Goal: Transaction & Acquisition: Purchase product/service

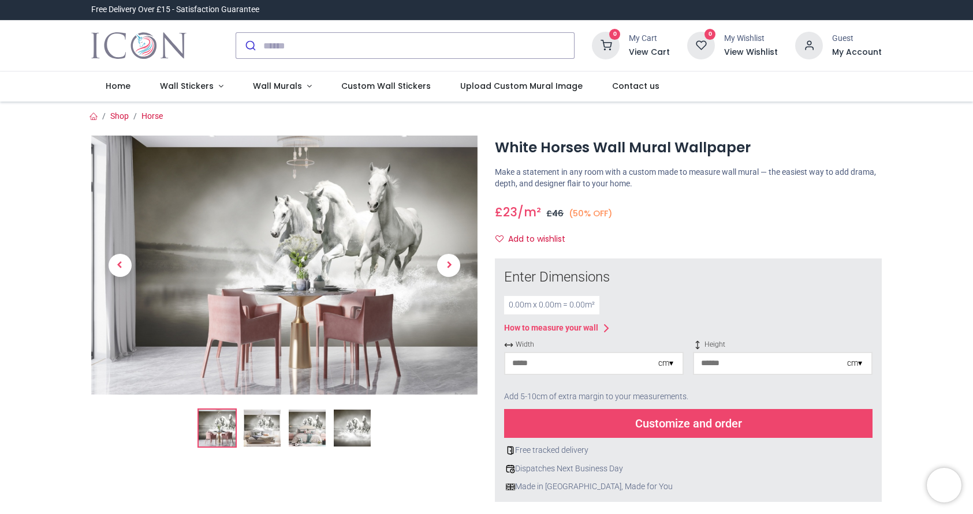
click at [358, 429] on img at bounding box center [352, 428] width 37 height 37
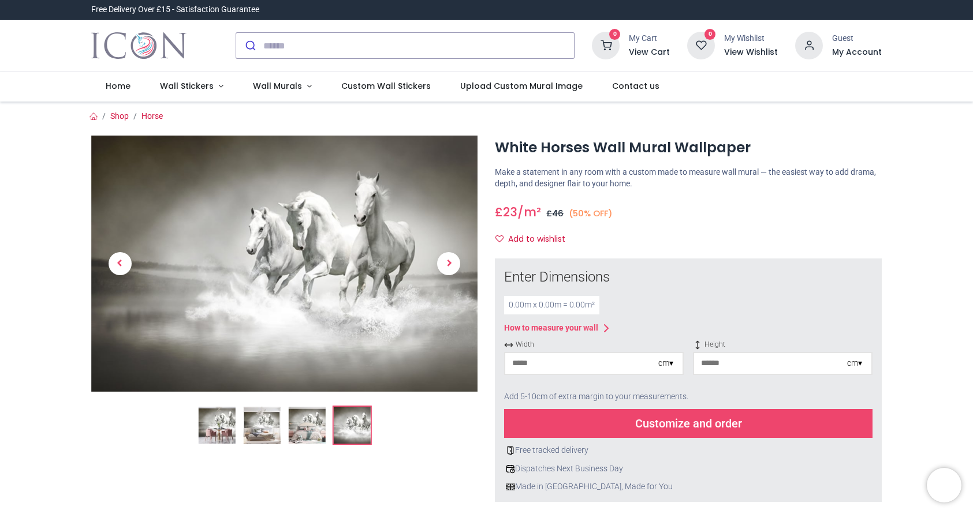
click at [324, 296] on img at bounding box center [284, 264] width 387 height 256
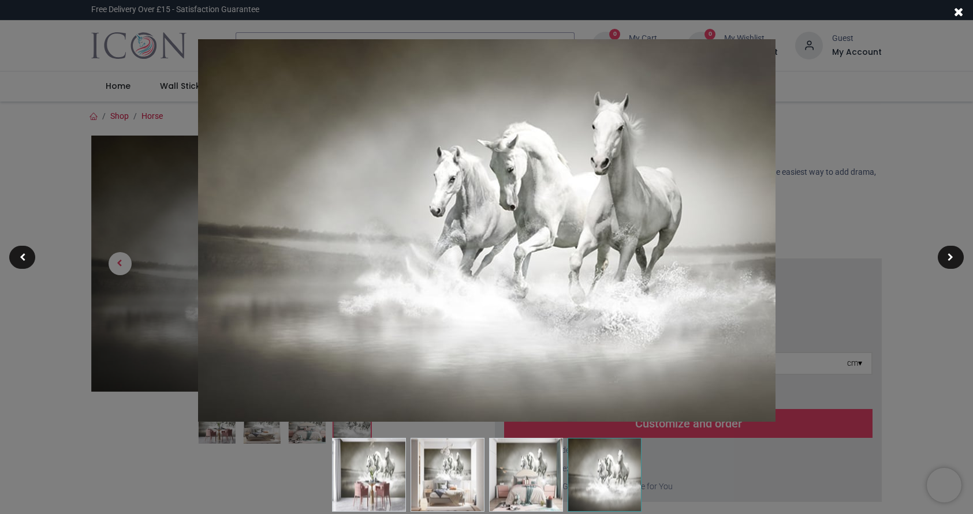
click at [324, 296] on img at bounding box center [486, 230] width 577 height 383
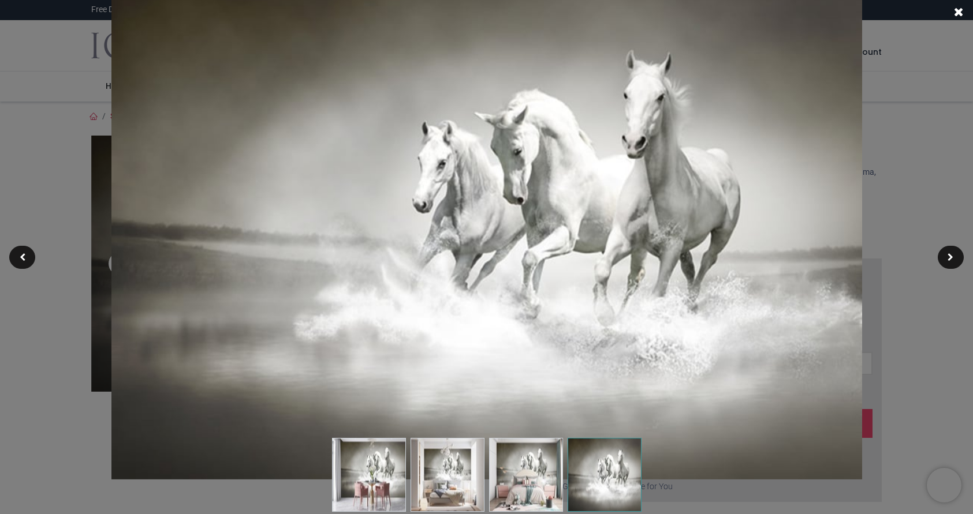
click at [324, 296] on img at bounding box center [486, 231] width 750 height 498
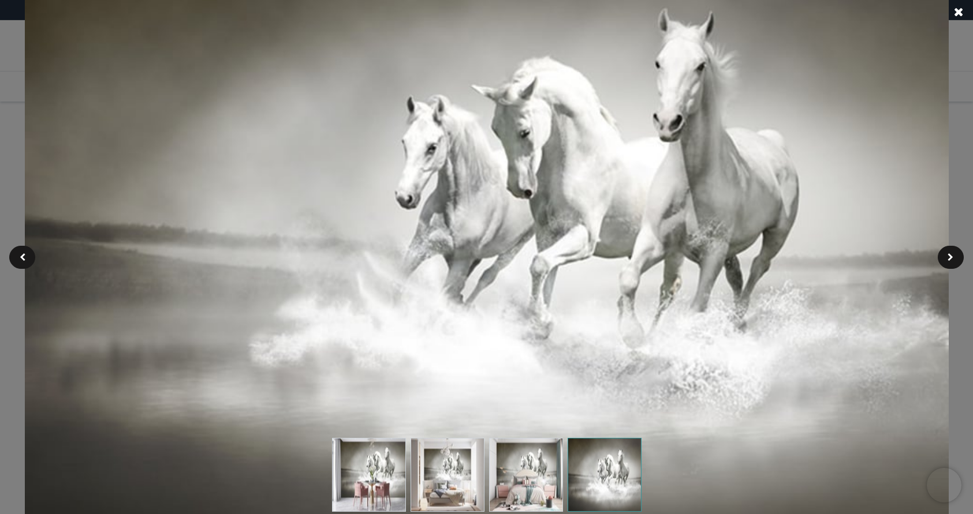
click at [962, 12] on span at bounding box center [959, 12] width 10 height 12
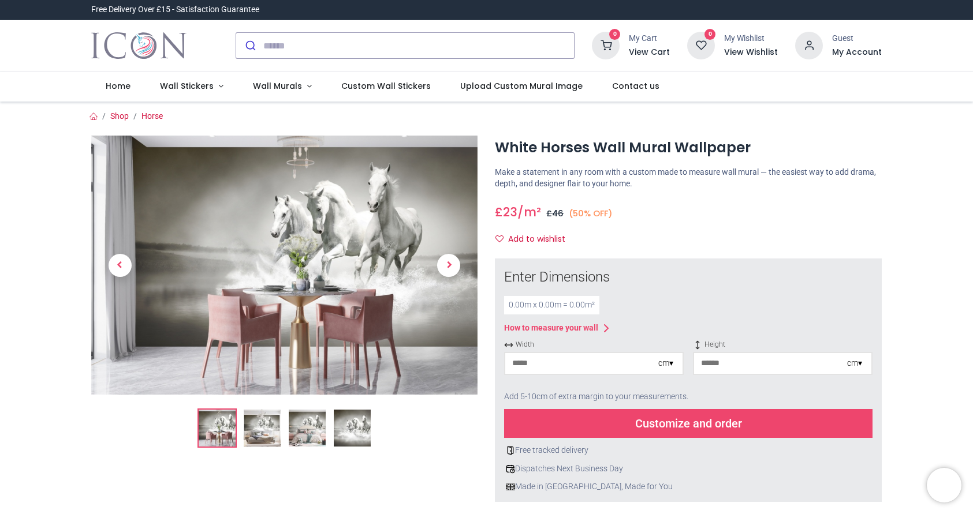
click at [357, 431] on img at bounding box center [352, 428] width 37 height 37
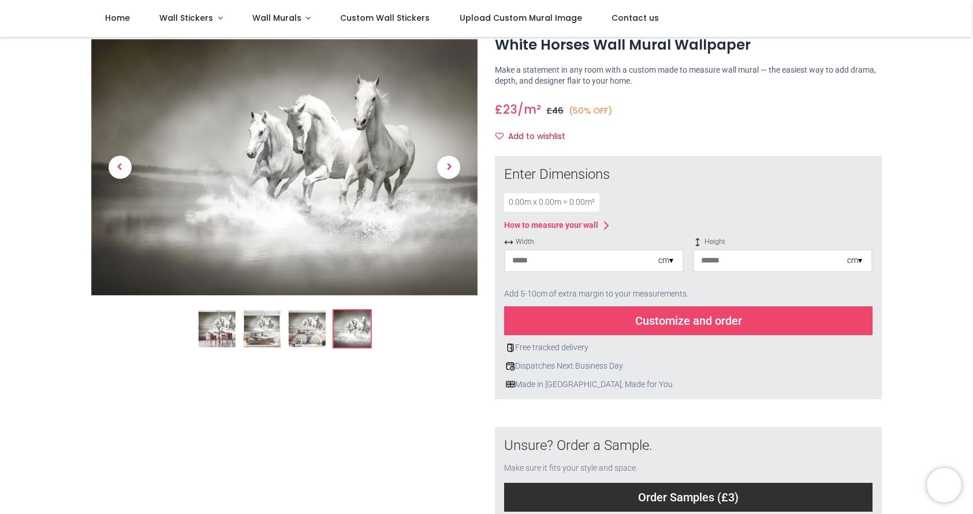
scroll to position [43, 0]
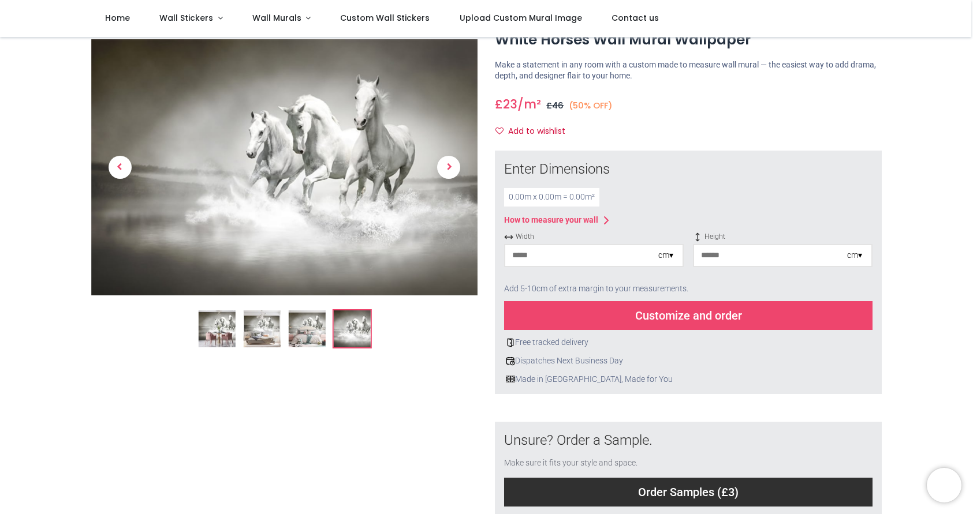
click at [537, 254] on input "number" at bounding box center [581, 255] width 153 height 21
type input "****"
click at [719, 251] on input "number" at bounding box center [770, 255] width 153 height 21
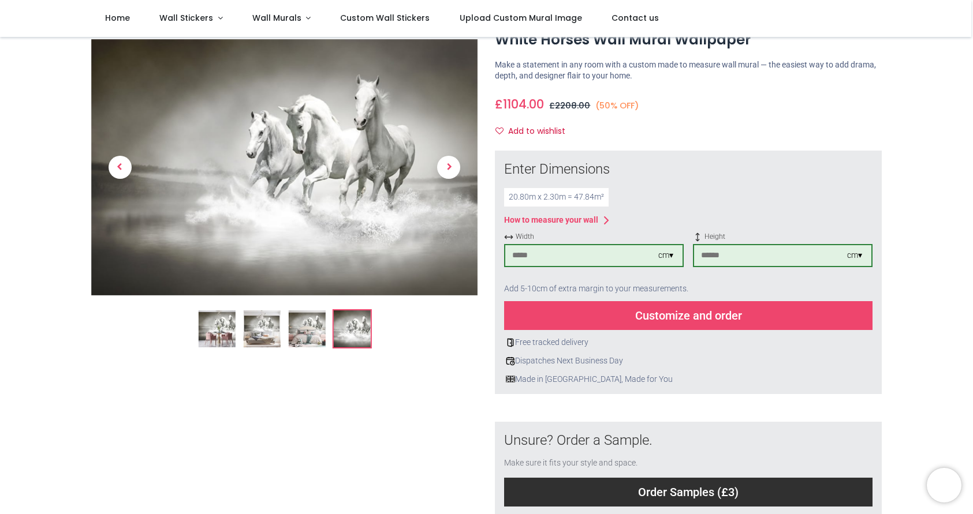
type input "***"
click at [637, 316] on div "Customize and order" at bounding box center [688, 315] width 368 height 29
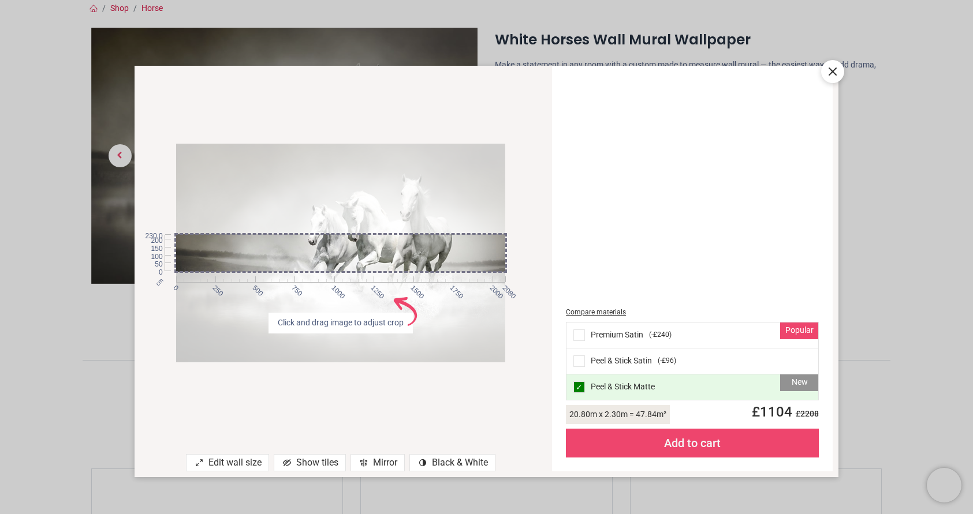
click at [832, 71] on icon at bounding box center [832, 71] width 7 height 7
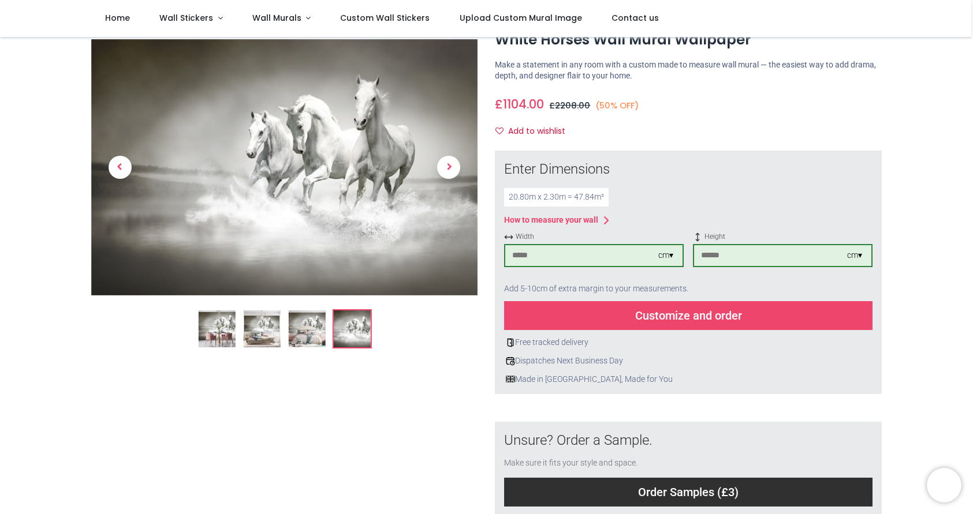
click at [531, 254] on input "****" at bounding box center [581, 255] width 153 height 21
type input "***"
click at [648, 277] on div "Add 5-10cm of extra margin to your measurements." at bounding box center [688, 289] width 368 height 25
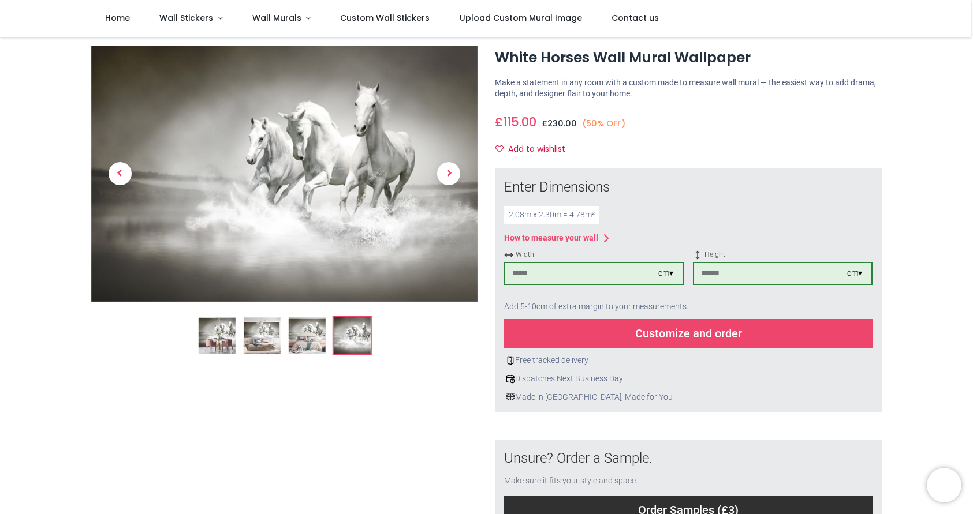
scroll to position [42, 0]
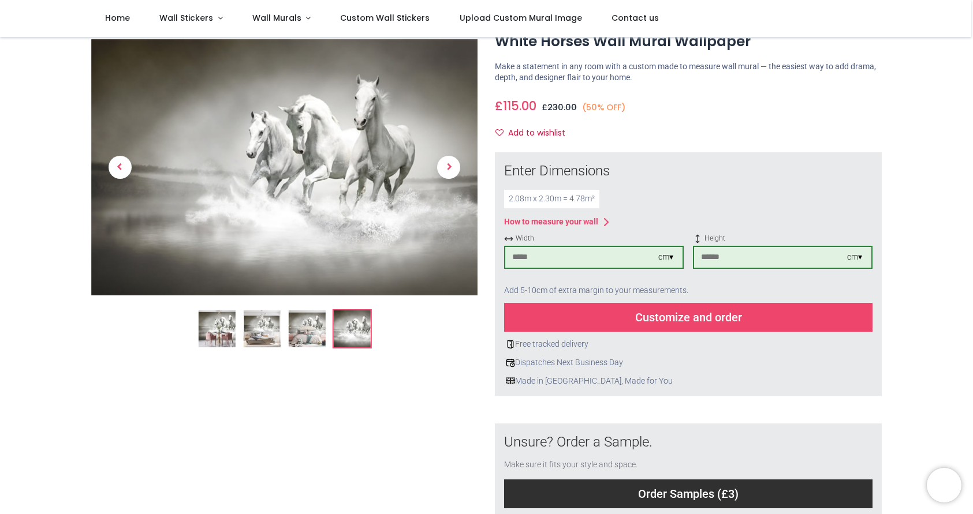
click at [613, 311] on div "Customize and order" at bounding box center [688, 317] width 368 height 29
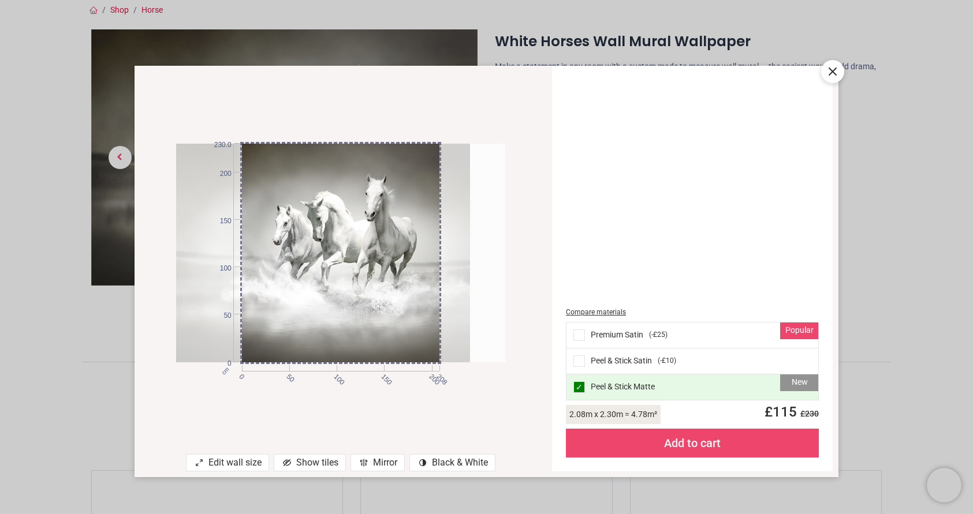
drag, startPoint x: 343, startPoint y: 275, endPoint x: 308, endPoint y: 275, distance: 35.2
click at [308, 275] on div at bounding box center [305, 253] width 329 height 218
click at [323, 464] on div "Show tiles" at bounding box center [310, 462] width 72 height 17
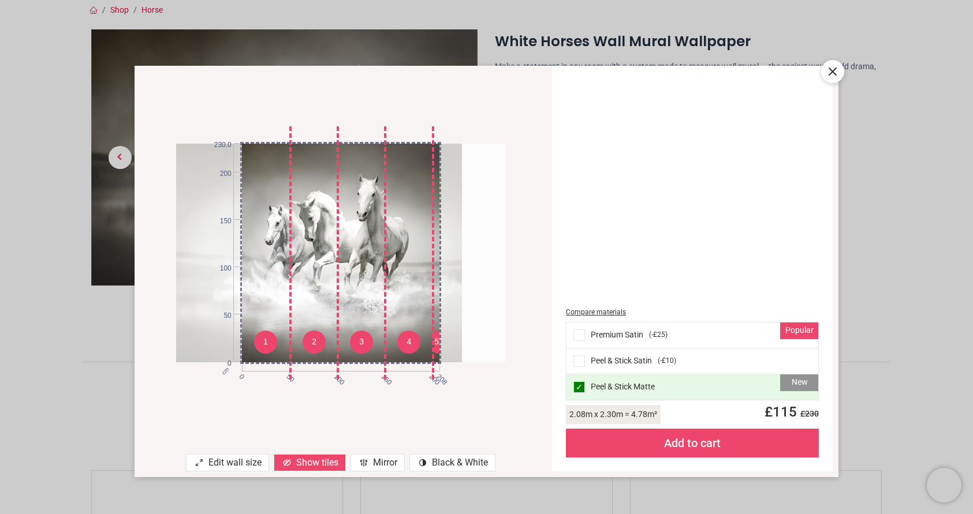
drag, startPoint x: 324, startPoint y: 282, endPoint x: 316, endPoint y: 282, distance: 8.1
click at [316, 282] on div at bounding box center [297, 253] width 329 height 218
click at [350, 281] on div at bounding box center [295, 253] width 329 height 218
click at [451, 464] on div "contrast [#907] Created with Sketch. Black & White" at bounding box center [452, 462] width 86 height 17
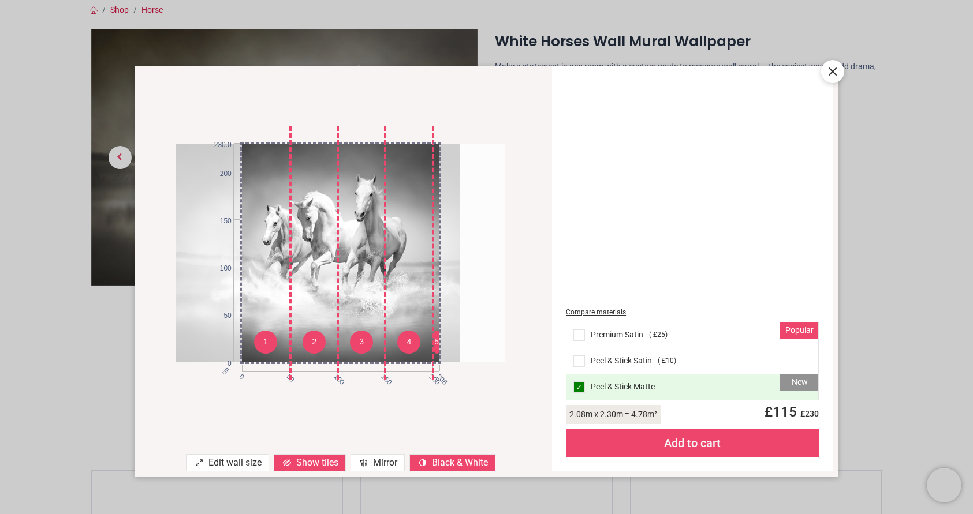
click at [454, 464] on div "contrast [#907] Created with Sketch. Black & White" at bounding box center [452, 462] width 86 height 17
click at [832, 72] on icon at bounding box center [832, 71] width 7 height 7
